Goal: Task Accomplishment & Management: Complete application form

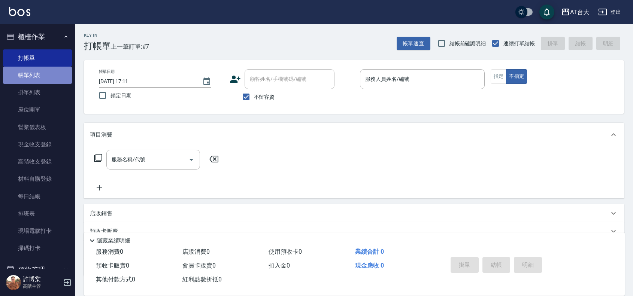
click at [42, 77] on link "帳單列表" at bounding box center [37, 75] width 69 height 17
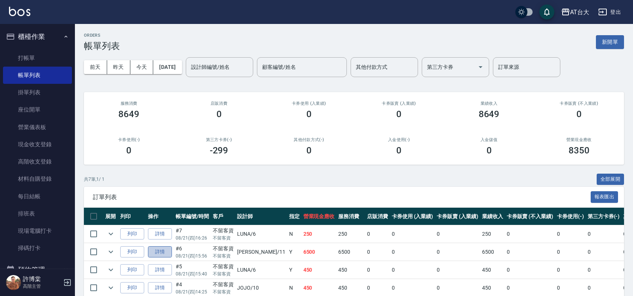
click at [151, 254] on link "詳情" at bounding box center [160, 252] width 24 height 12
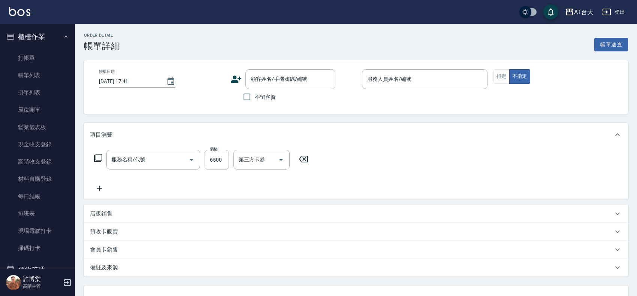
type input "[DATE] 15:56"
checkbox input "true"
type input "[PERSON_NAME]-11"
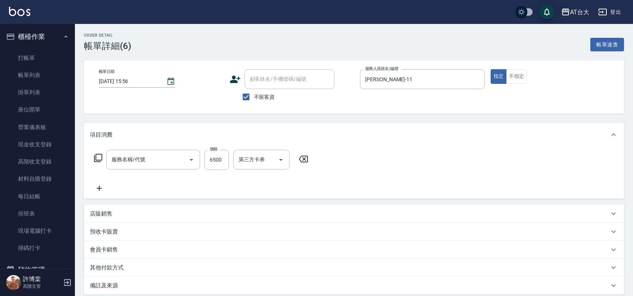
type input "自備接髮(616)"
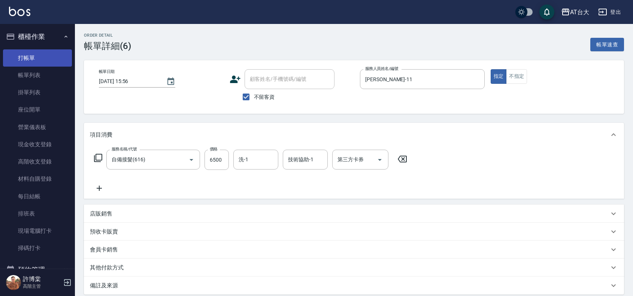
click at [41, 63] on link "打帳單" at bounding box center [37, 57] width 69 height 17
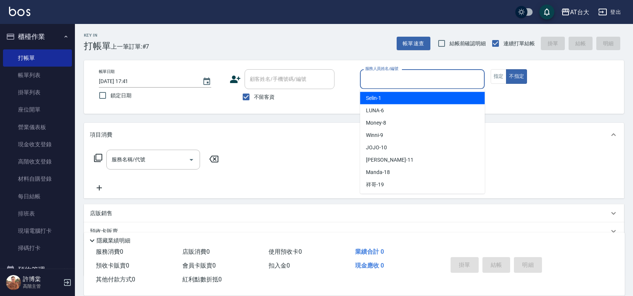
click at [381, 82] on input "服務人員姓名/編號" at bounding box center [422, 79] width 118 height 13
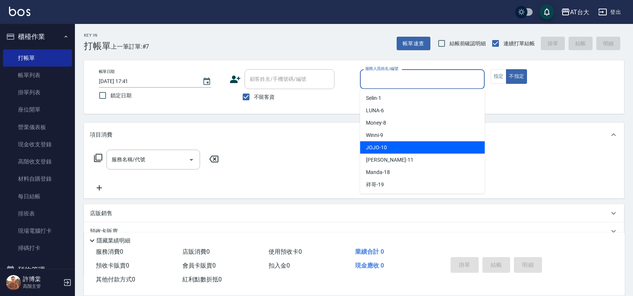
click at [395, 147] on div "JOJO -10" at bounding box center [422, 148] width 125 height 12
type input "JOJO-10"
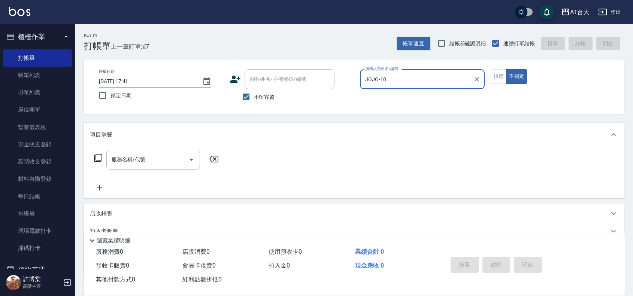
drag, startPoint x: 501, startPoint y: 78, endPoint x: 482, endPoint y: 83, distance: 19.0
click at [499, 79] on button "指定" at bounding box center [499, 76] width 16 height 15
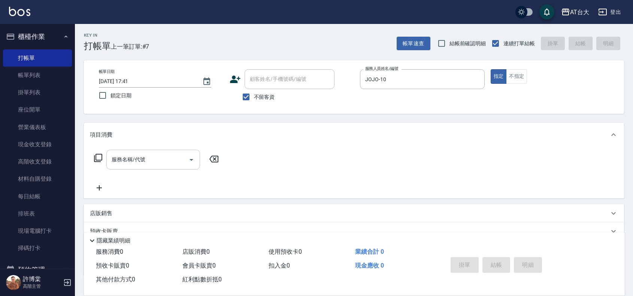
click at [182, 157] on input "服務名稱/代號" at bounding box center [148, 159] width 76 height 13
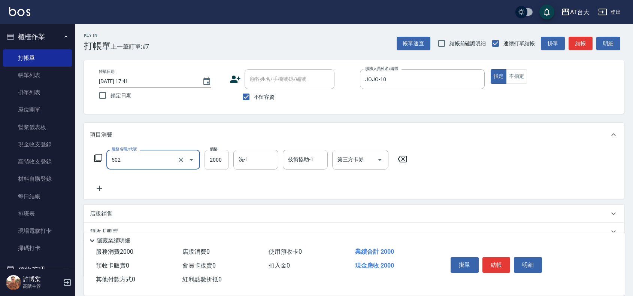
type input "染髮2000以上(502)"
click at [217, 160] on input "2000" at bounding box center [216, 160] width 24 height 20
type input "3299"
click at [488, 263] on button "結帳" at bounding box center [496, 265] width 28 height 16
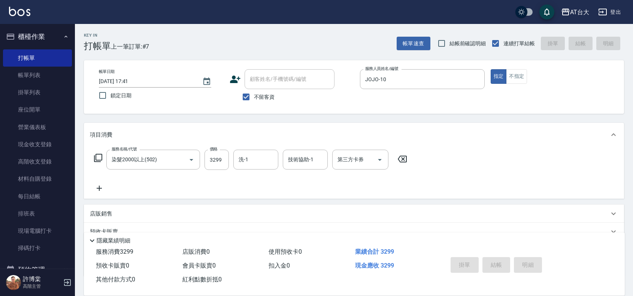
type input "[DATE] 17:59"
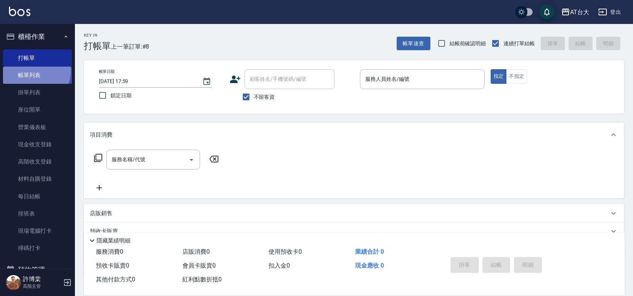
click at [29, 70] on link "帳單列表" at bounding box center [37, 75] width 69 height 17
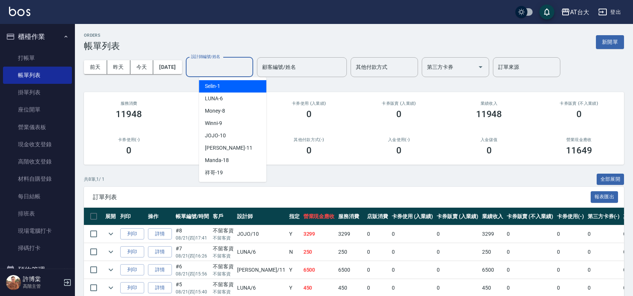
click at [219, 69] on input "設計師編號/姓名" at bounding box center [219, 67] width 61 height 13
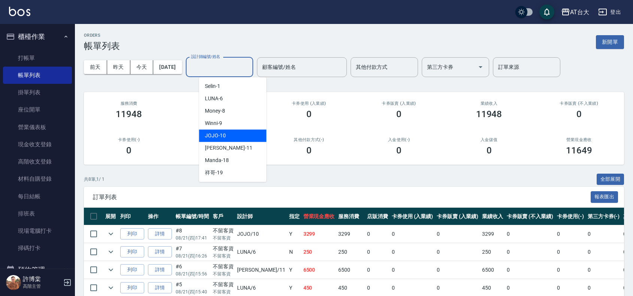
click at [221, 135] on span "JOJO -10" at bounding box center [215, 136] width 21 height 8
type input "JOJO-10"
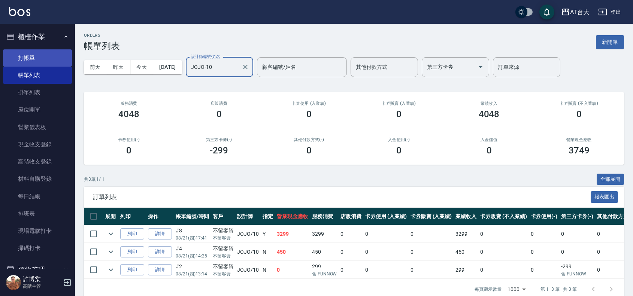
click at [55, 59] on link "打帳單" at bounding box center [37, 57] width 69 height 17
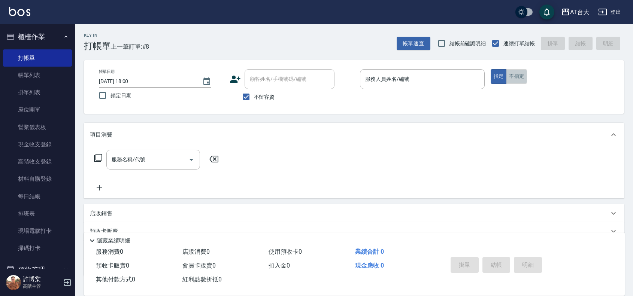
click at [512, 81] on button "不指定" at bounding box center [516, 76] width 21 height 15
